Goal: Find specific fact: Find specific page/section

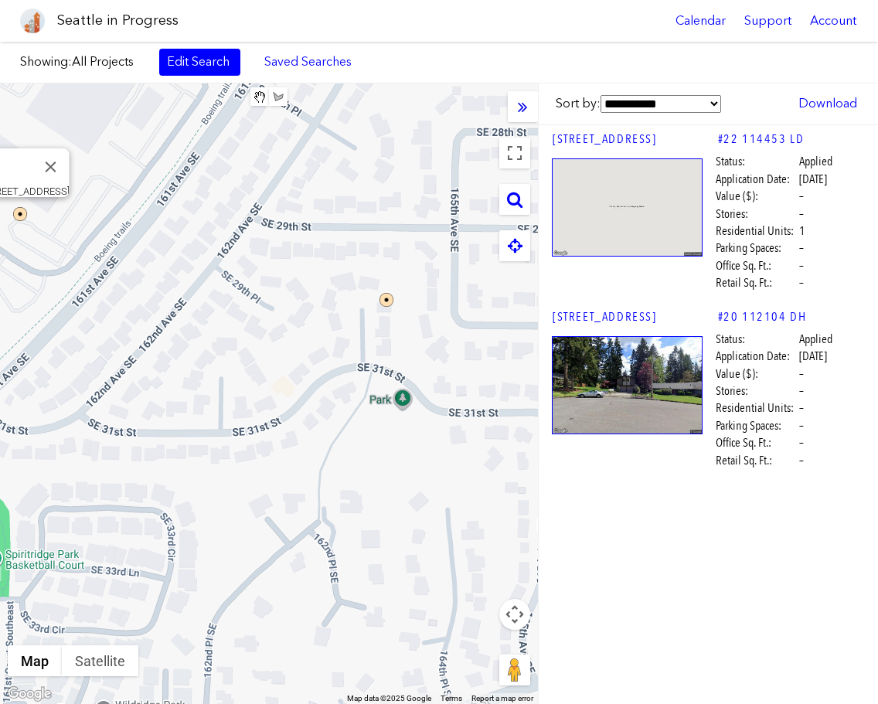
click at [521, 111] on icon at bounding box center [523, 106] width 10 height 17
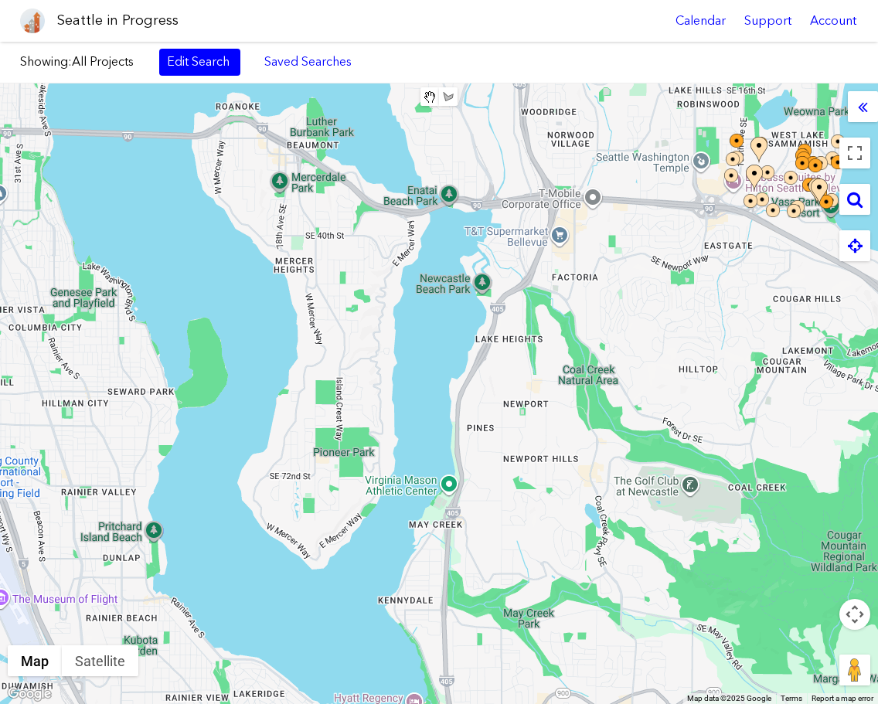
drag, startPoint x: 192, startPoint y: 538, endPoint x: 579, endPoint y: 284, distance: 463.0
click at [579, 284] on div "To navigate, press the arrow keys." at bounding box center [439, 393] width 878 height 620
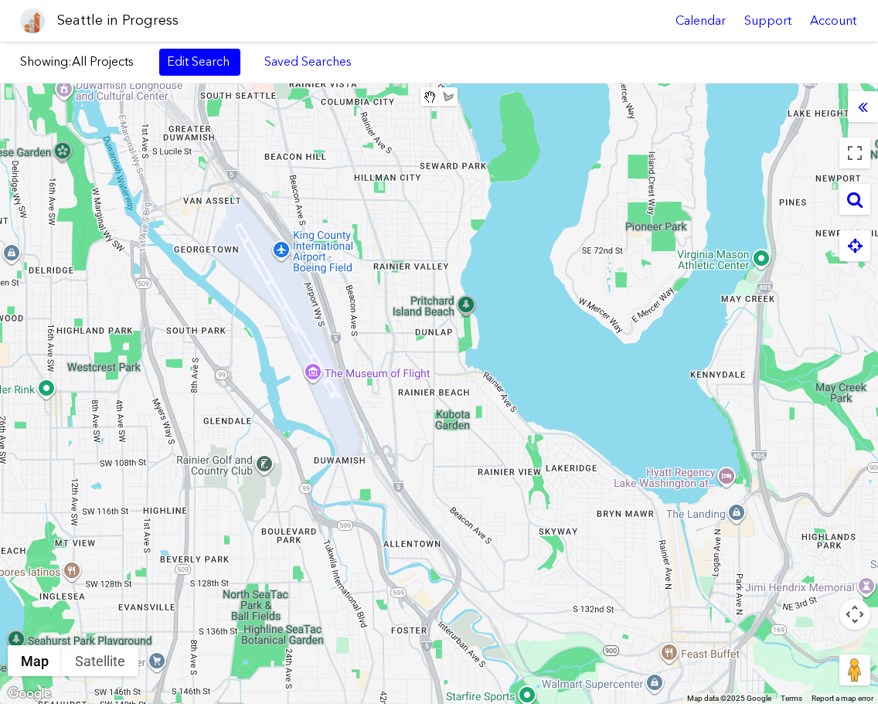
drag, startPoint x: 232, startPoint y: 522, endPoint x: 558, endPoint y: 287, distance: 402.3
click at [558, 287] on div "To navigate, press the arrow keys." at bounding box center [439, 393] width 878 height 620
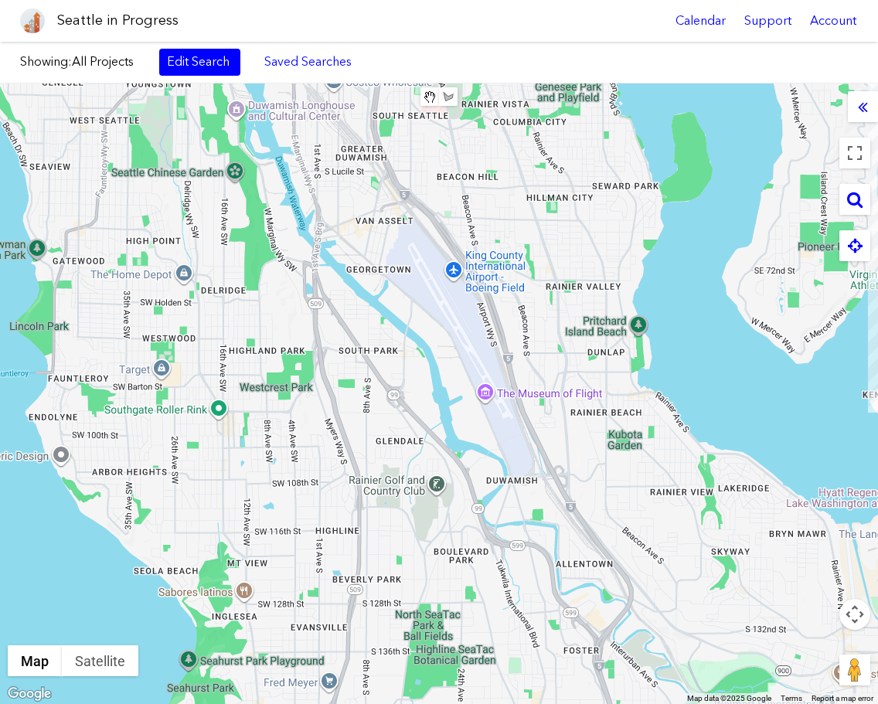
drag, startPoint x: 499, startPoint y: 354, endPoint x: 539, endPoint y: 356, distance: 40.2
click at [539, 356] on div "To navigate, press the arrow keys." at bounding box center [439, 393] width 878 height 620
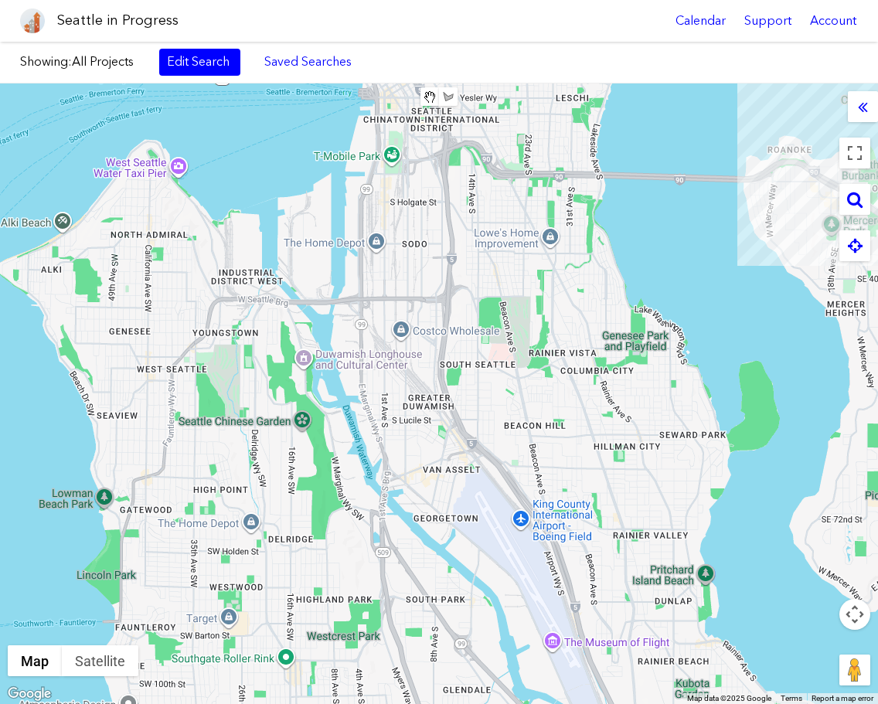
drag, startPoint x: 328, startPoint y: 182, endPoint x: 400, endPoint y: 455, distance: 282.2
click at [406, 471] on div "To navigate, press the arrow keys." at bounding box center [439, 393] width 878 height 620
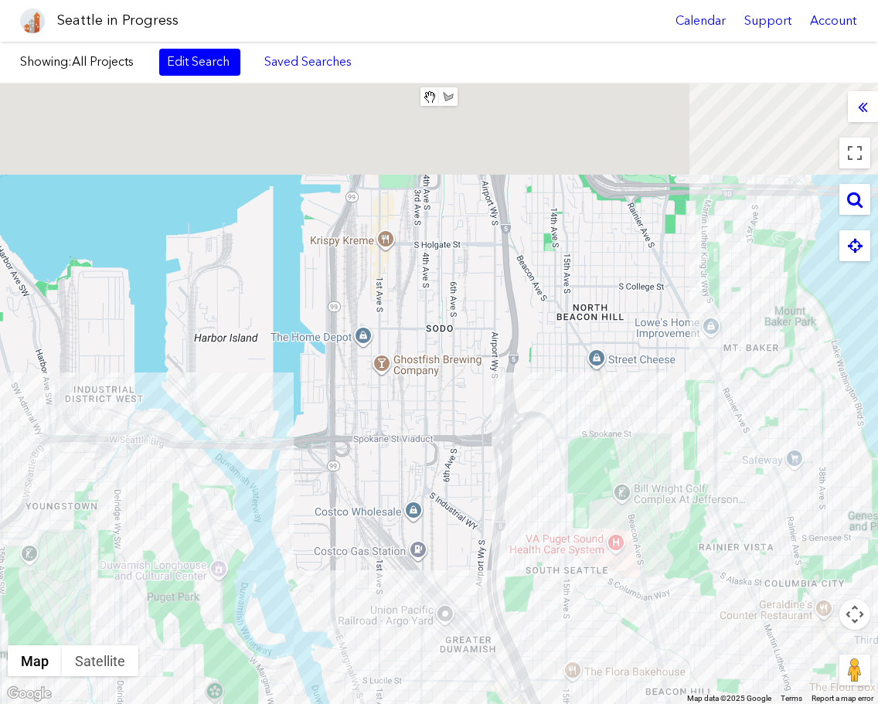
drag, startPoint x: 406, startPoint y: 256, endPoint x: 390, endPoint y: 484, distance: 227.7
click at [392, 484] on div "To navigate, press the arrow keys." at bounding box center [439, 393] width 878 height 620
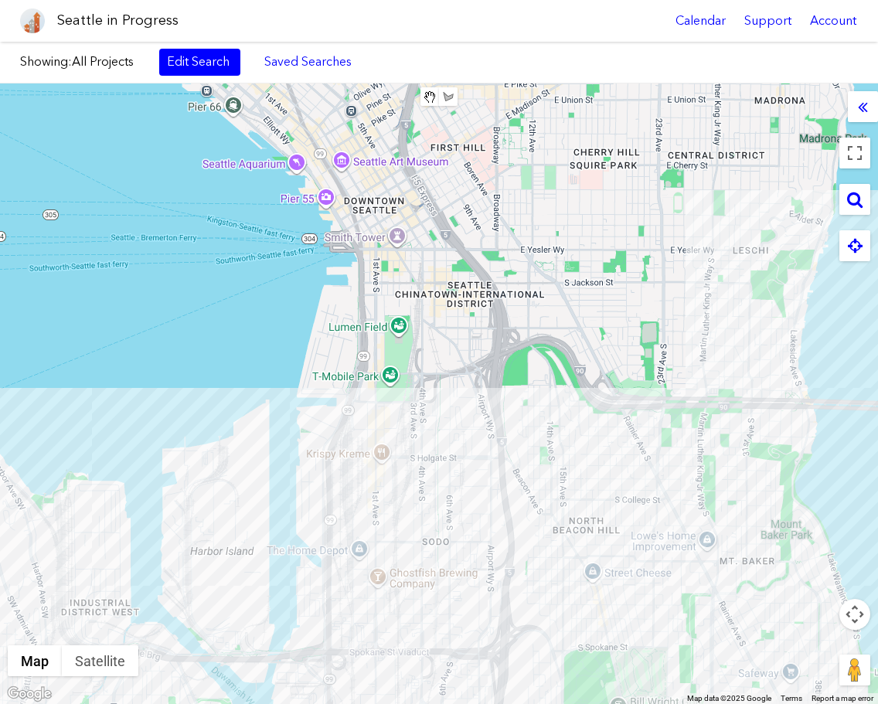
drag, startPoint x: 487, startPoint y: 277, endPoint x: 445, endPoint y: 482, distance: 209.8
click at [448, 524] on div "To navigate, press the arrow keys." at bounding box center [439, 393] width 878 height 620
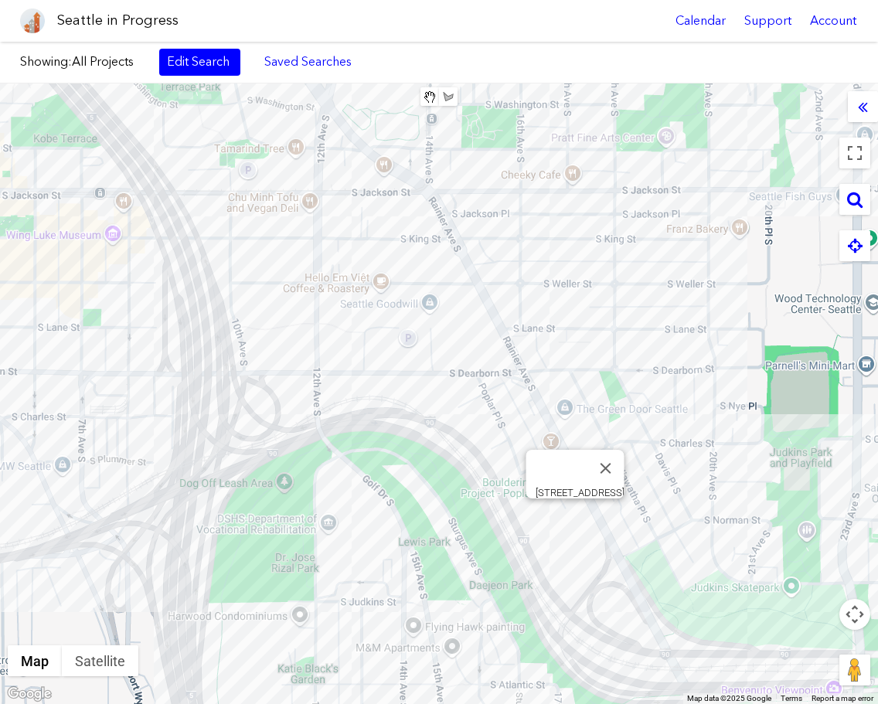
click at [573, 517] on div "To navigate, press the arrow keys. [STREET_ADDRESS]" at bounding box center [439, 393] width 878 height 620
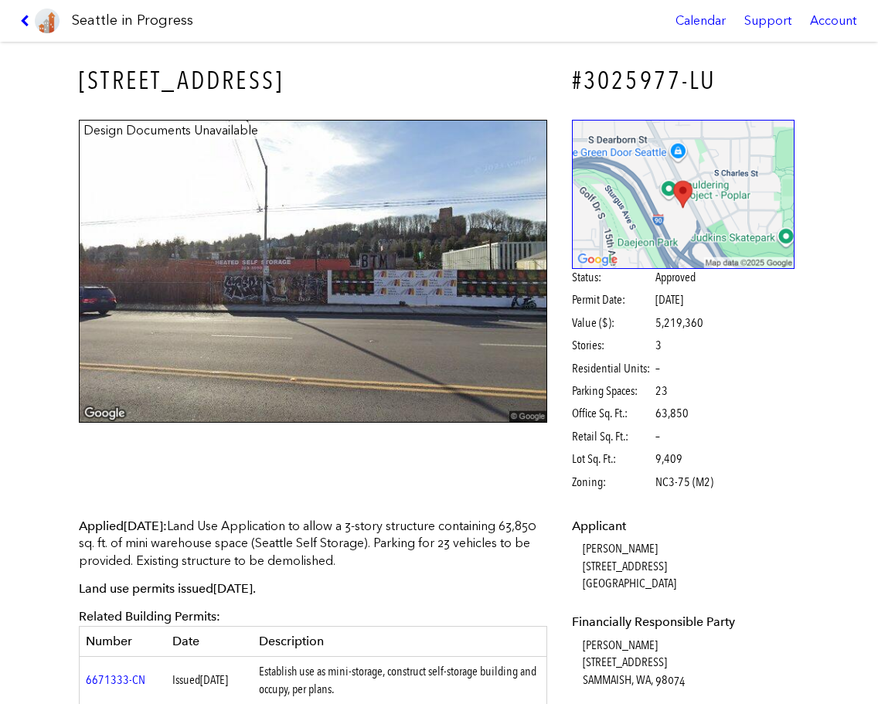
drag, startPoint x: 299, startPoint y: 82, endPoint x: 69, endPoint y: 82, distance: 230.2
click at [69, 82] on div "[STREET_ADDRESS]" at bounding box center [313, 81] width 490 height 56
copy h3 "[STREET_ADDRESS]"
